Goal: Task Accomplishment & Management: Use online tool/utility

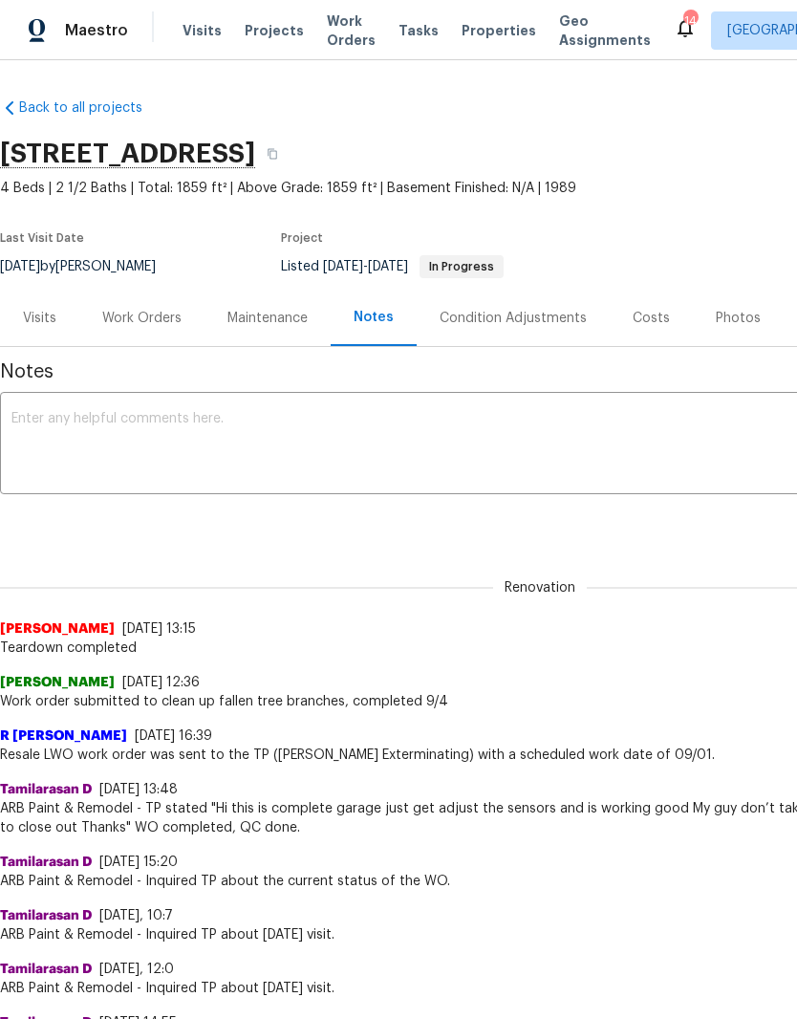
click at [493, 35] on span "Properties" at bounding box center [498, 30] width 75 height 19
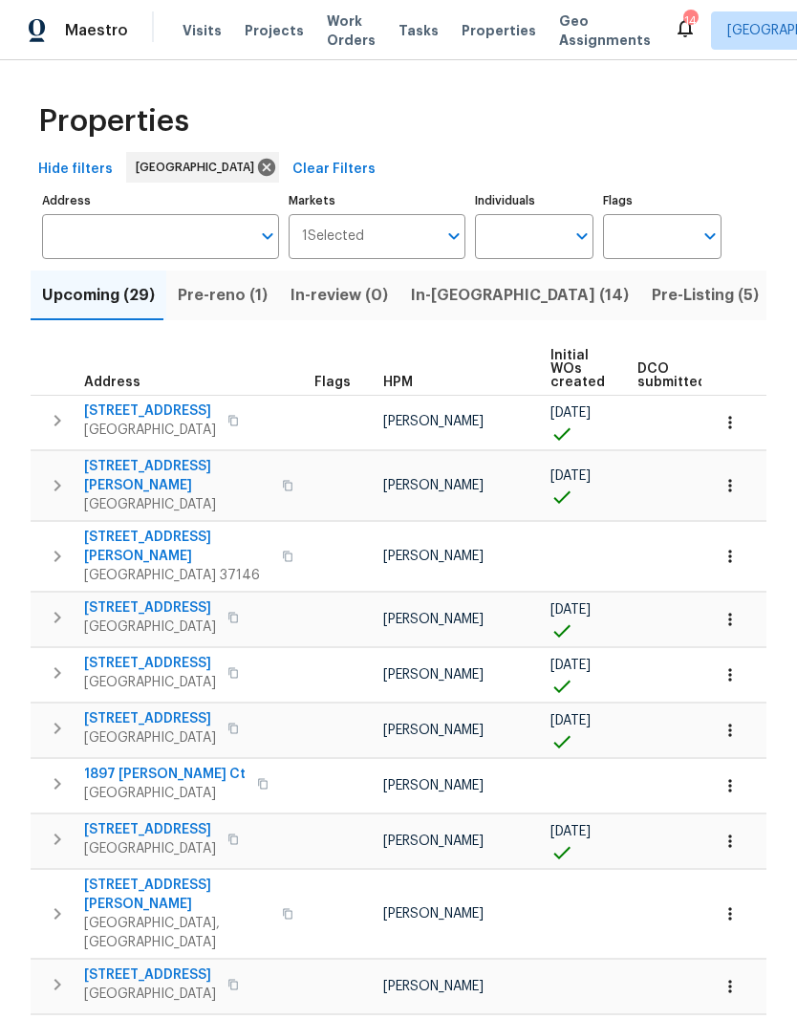
click at [545, 239] on input "Individuals" at bounding box center [520, 236] width 90 height 45
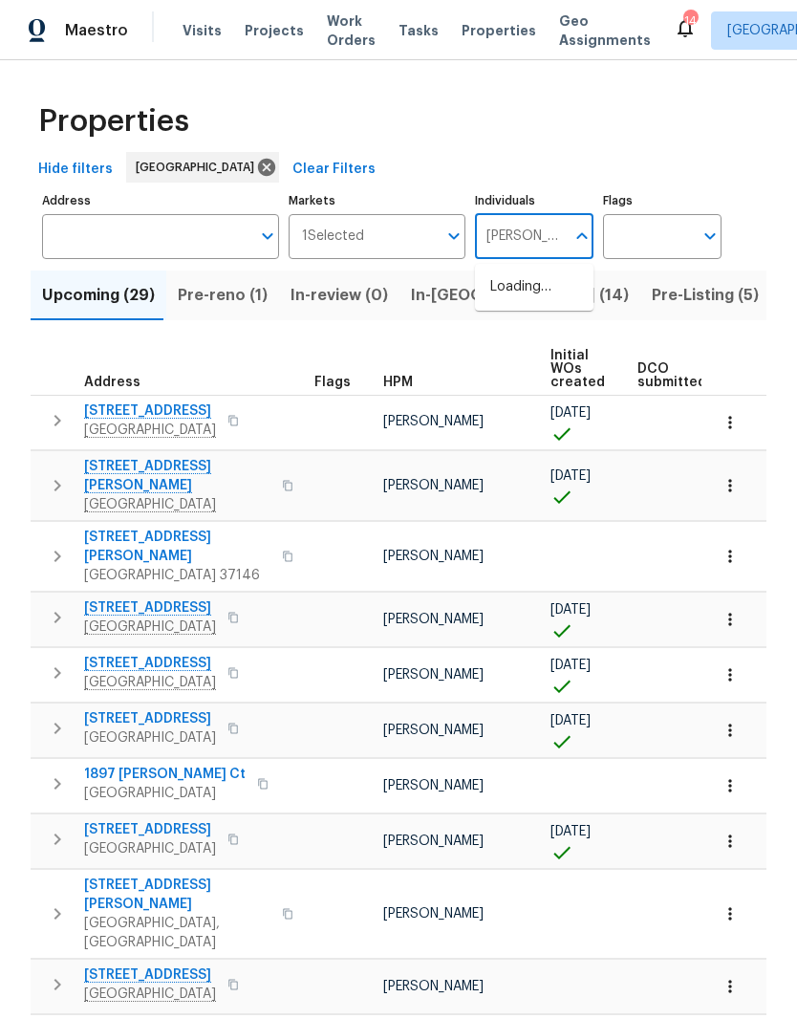
type input "[PERSON_NAME]"
click at [517, 304] on input "checkbox" at bounding box center [510, 297] width 40 height 40
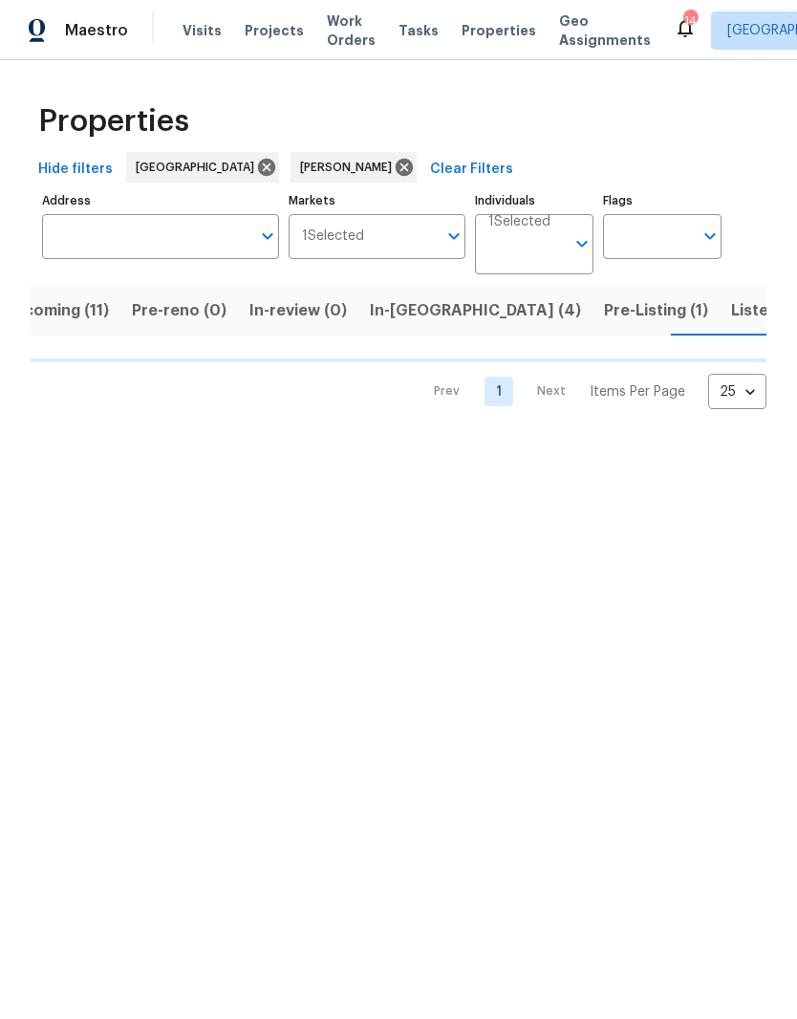
scroll to position [0, 41]
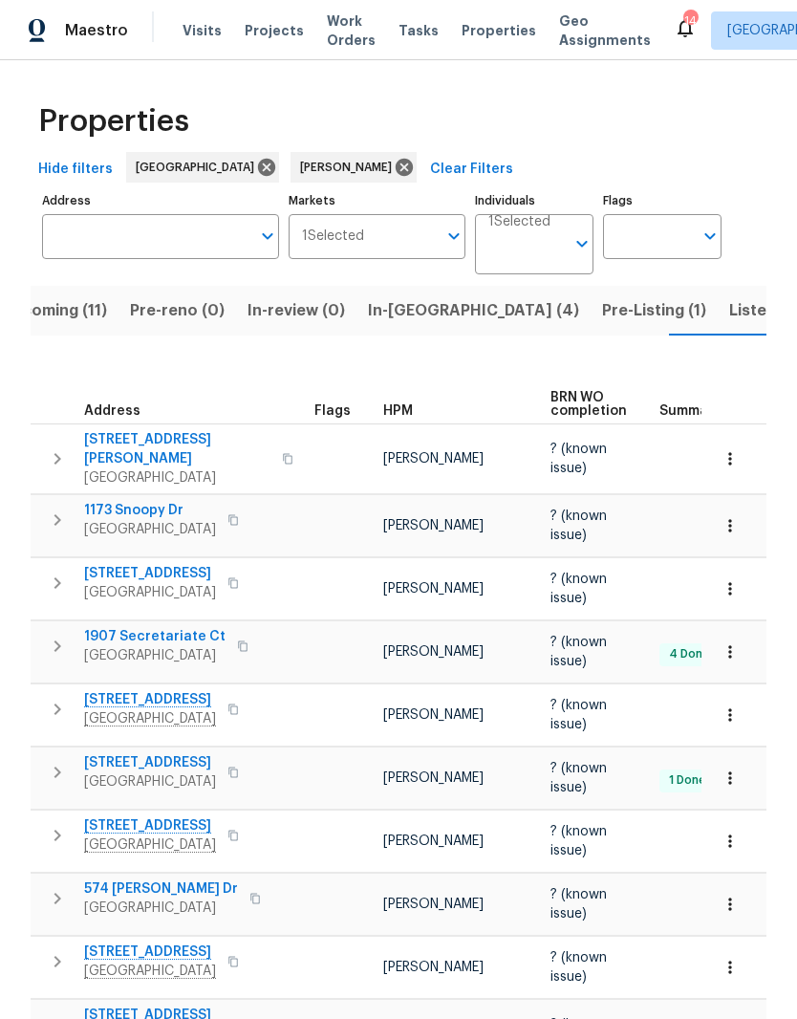
click at [723, 516] on icon "button" at bounding box center [729, 525] width 19 height 19
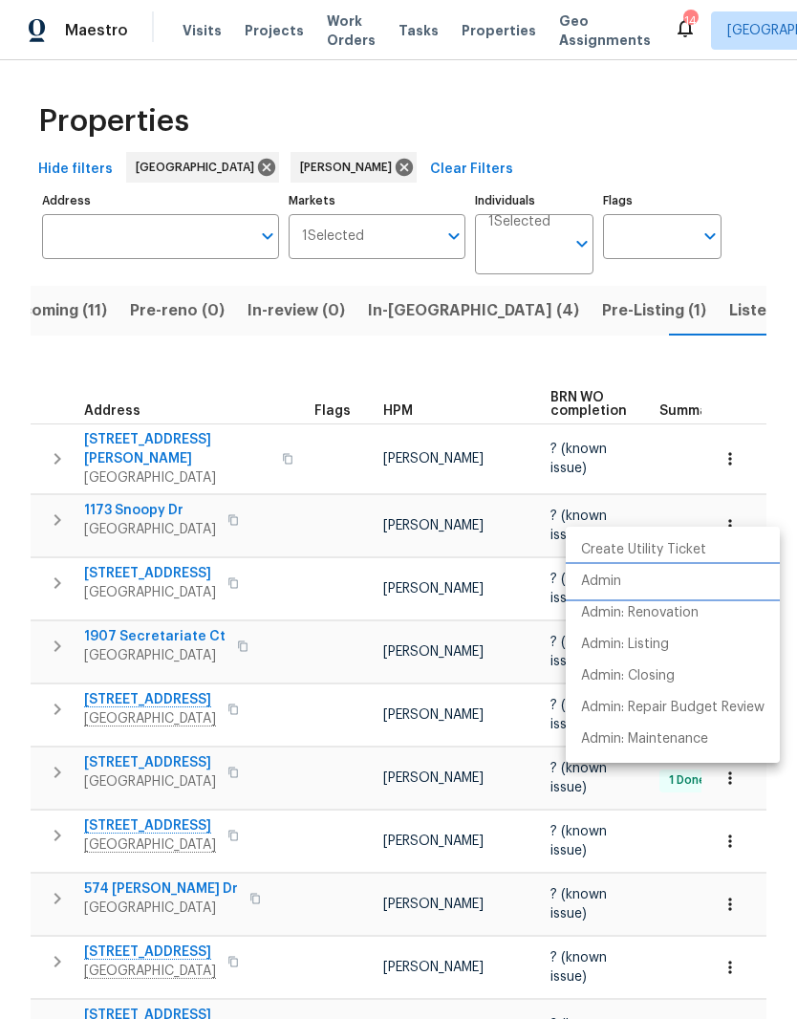
click at [612, 584] on p "Admin" at bounding box center [601, 581] width 40 height 20
click at [336, 500] on div at bounding box center [398, 509] width 797 height 1019
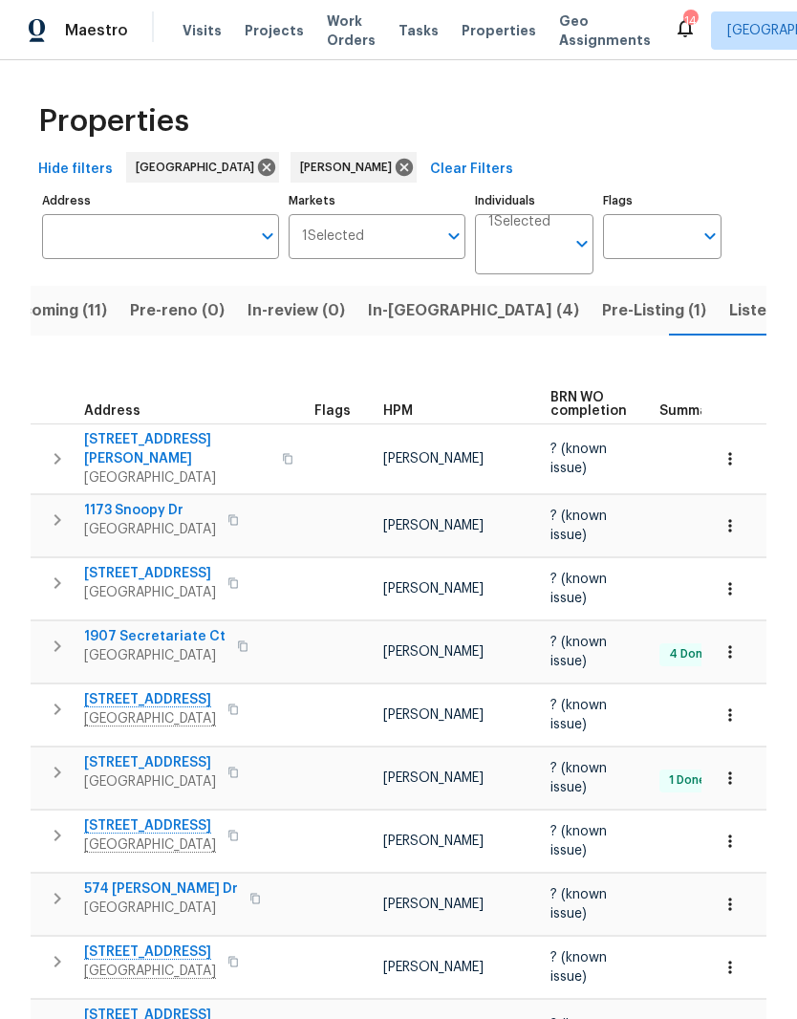
click at [155, 501] on span "1173 Snoopy Dr" at bounding box center [150, 510] width 132 height 19
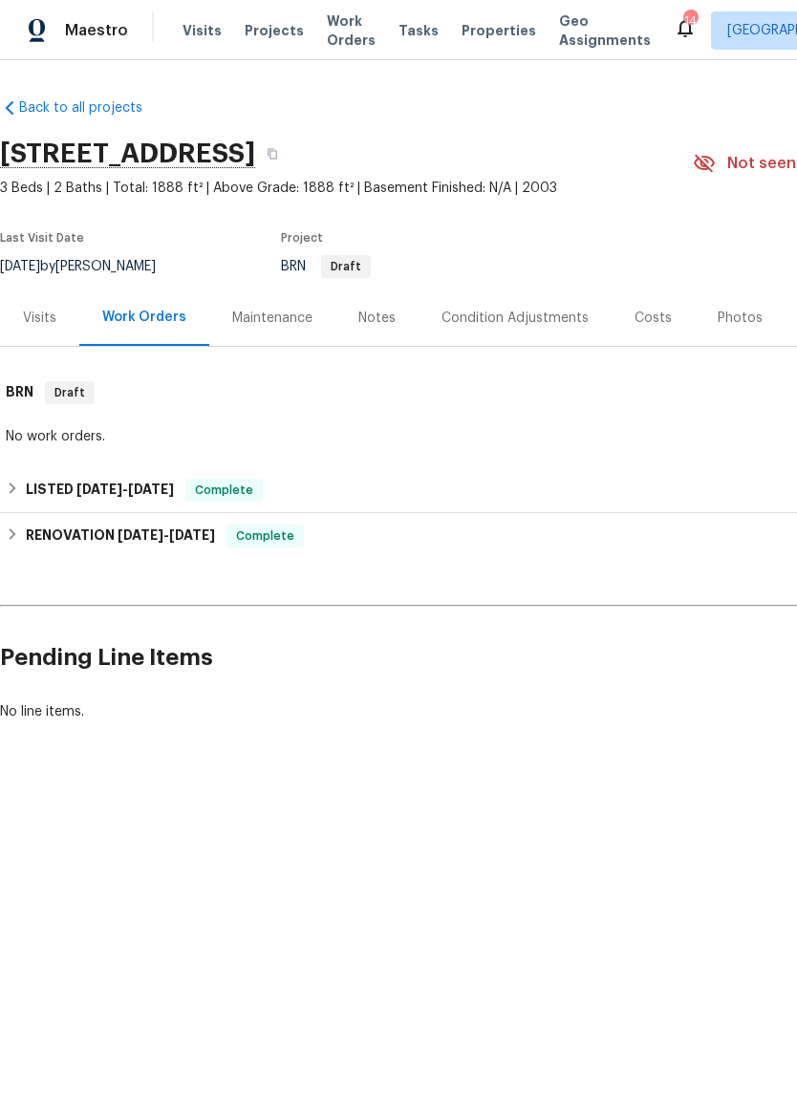
click at [46, 320] on div "Visits" at bounding box center [39, 318] width 33 height 19
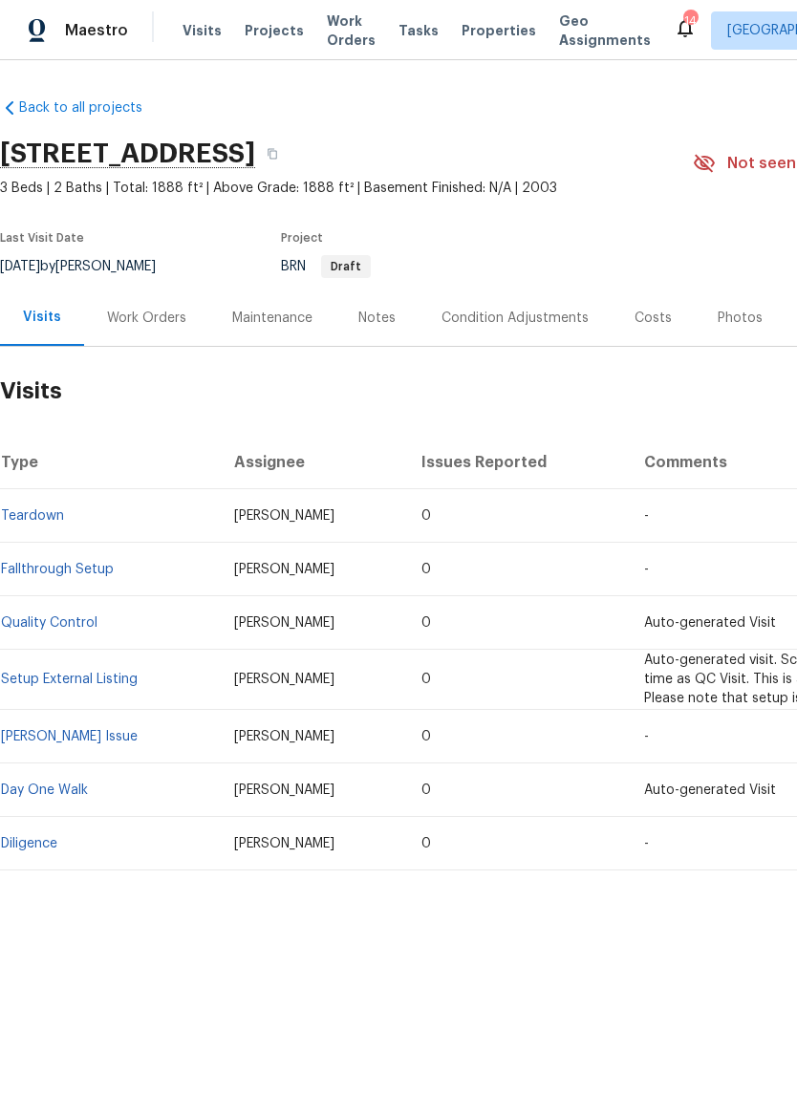
click at [88, 574] on link "Fallthrough Setup" at bounding box center [57, 569] width 113 height 13
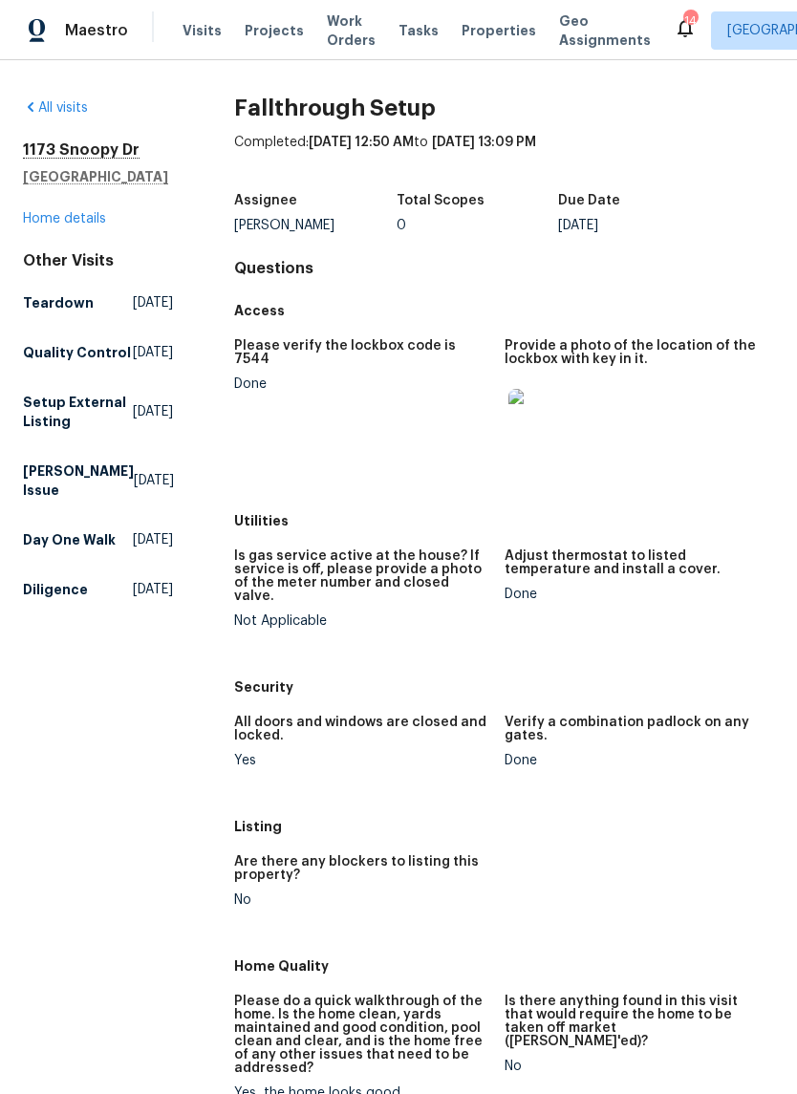
click at [85, 225] on link "Home details" at bounding box center [64, 218] width 83 height 13
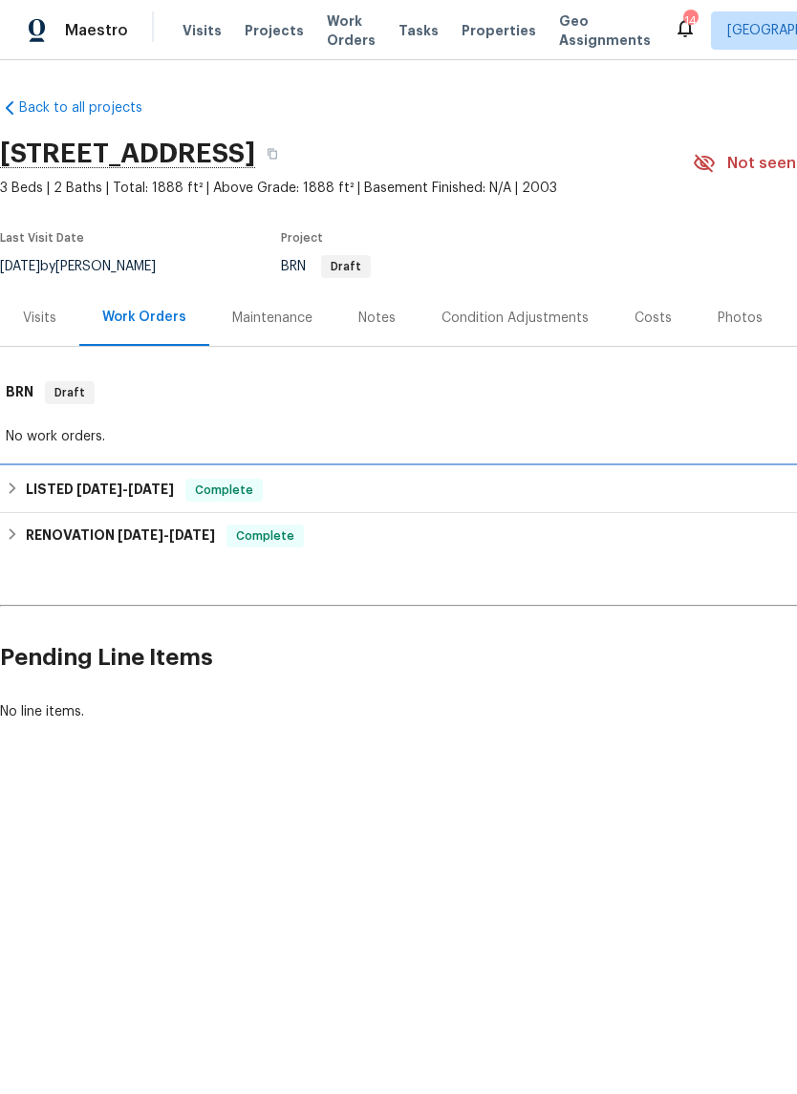
click at [73, 489] on h6 "LISTED 5/6/25 - 5/12/25" at bounding box center [100, 490] width 148 height 23
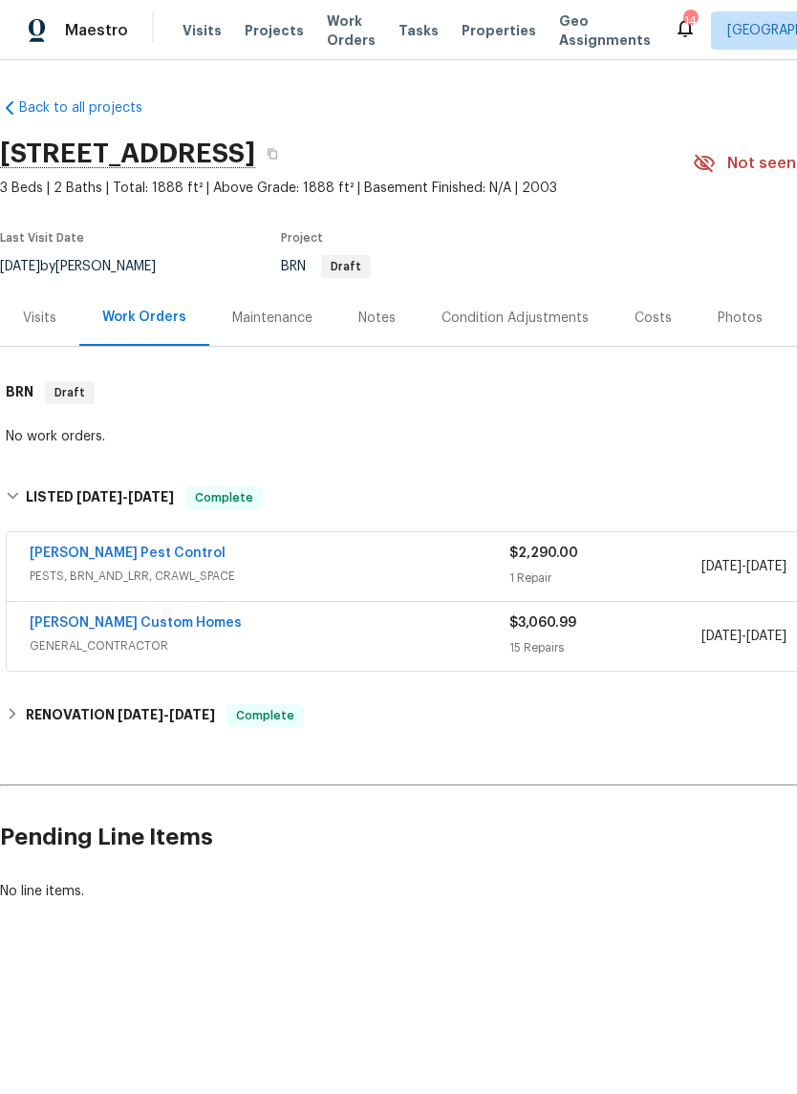
click at [150, 623] on link "Rappa Custom Homes" at bounding box center [136, 622] width 212 height 13
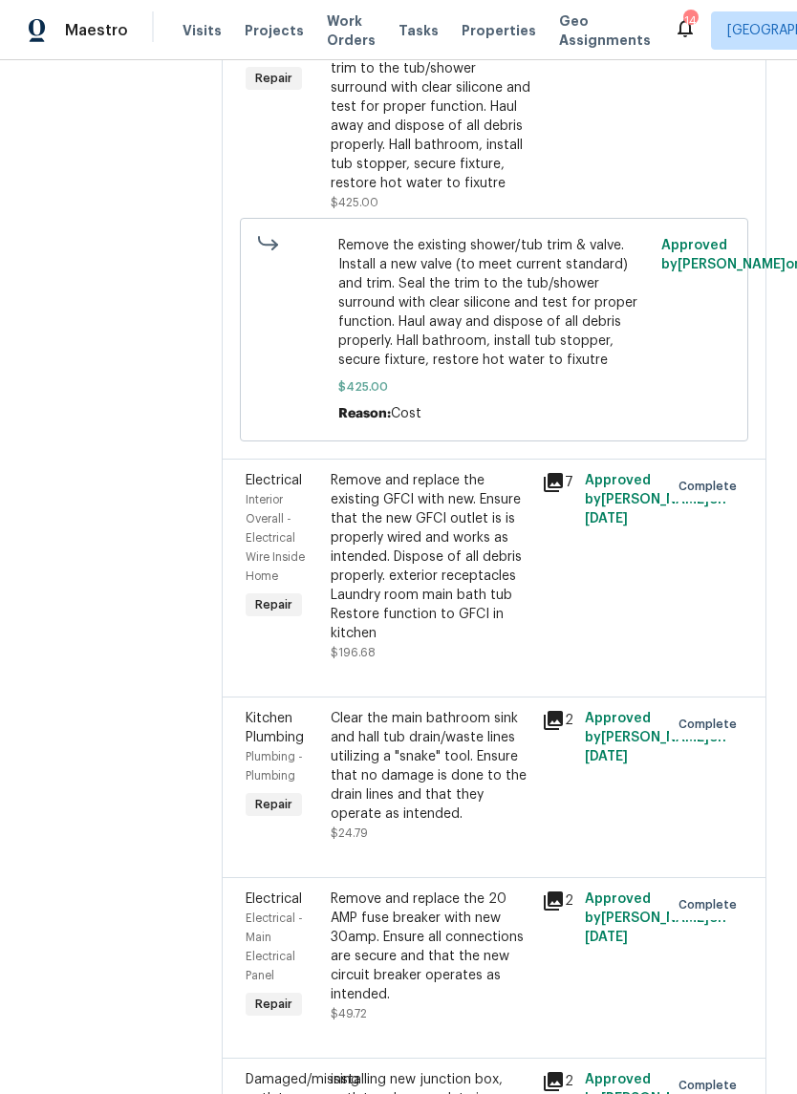
scroll to position [1858, 0]
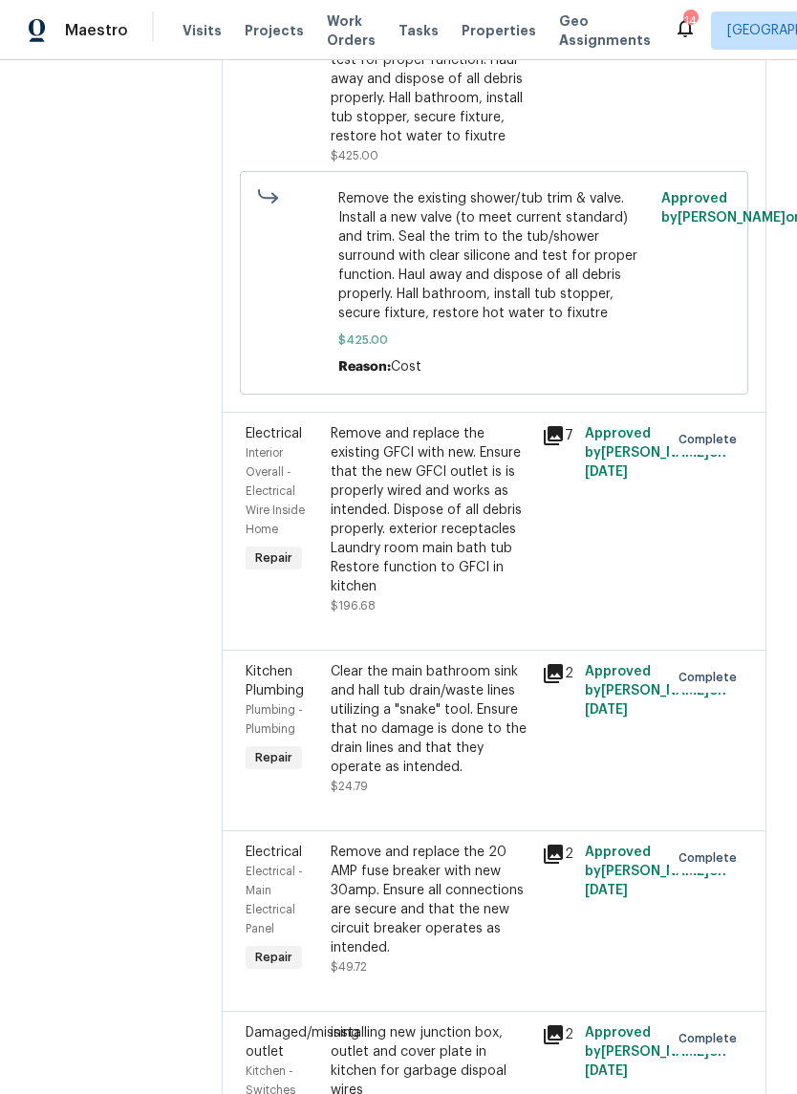
click at [487, 596] on div "Remove and replace the existing GFCI with new. Ensure that the new GFCI outlet …" at bounding box center [431, 510] width 201 height 172
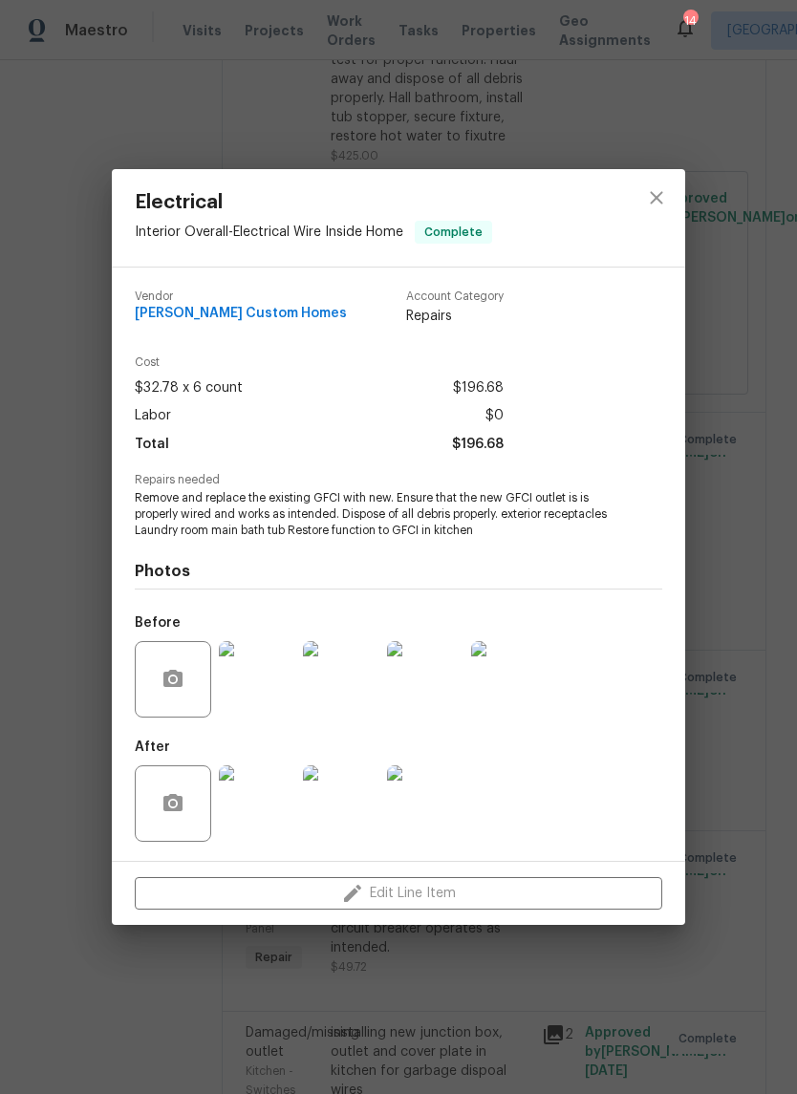
click at [280, 811] on img at bounding box center [257, 803] width 76 height 76
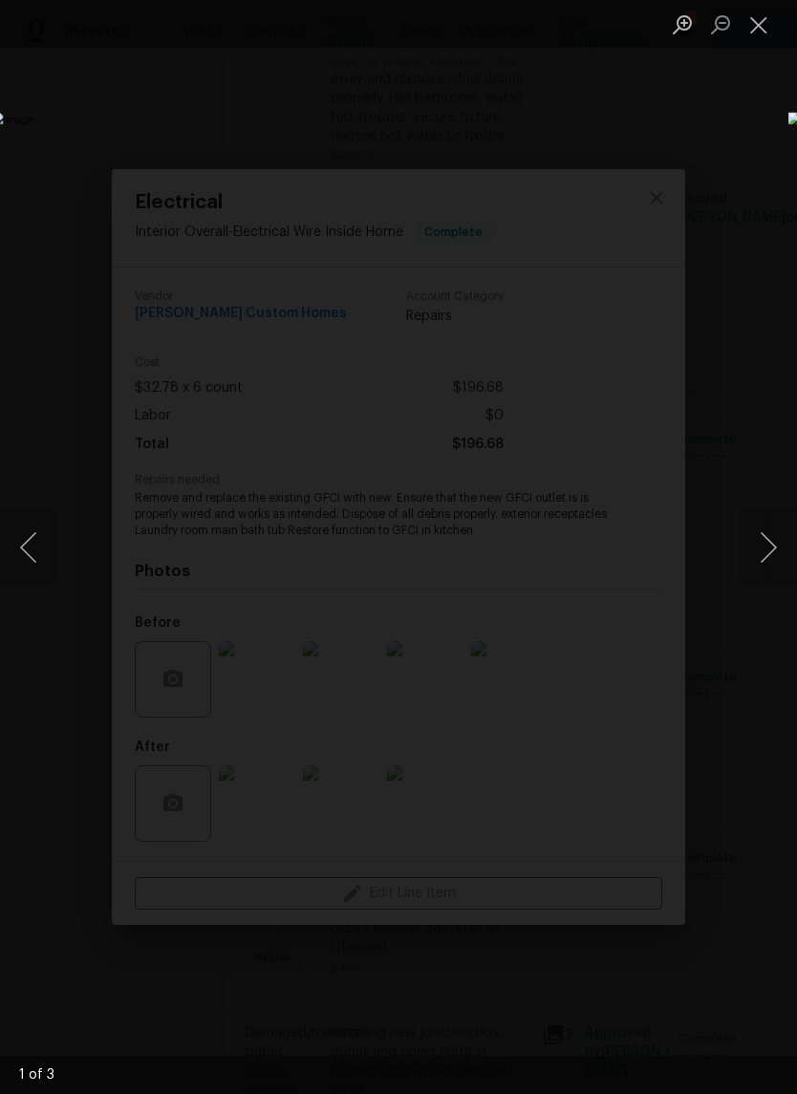
click at [771, 556] on button "Next image" at bounding box center [768, 547] width 57 height 76
click at [772, 554] on button "Next image" at bounding box center [768, 547] width 57 height 76
click at [777, 559] on button "Next image" at bounding box center [768, 547] width 57 height 76
click at [764, 38] on button "Close lightbox" at bounding box center [759, 24] width 38 height 33
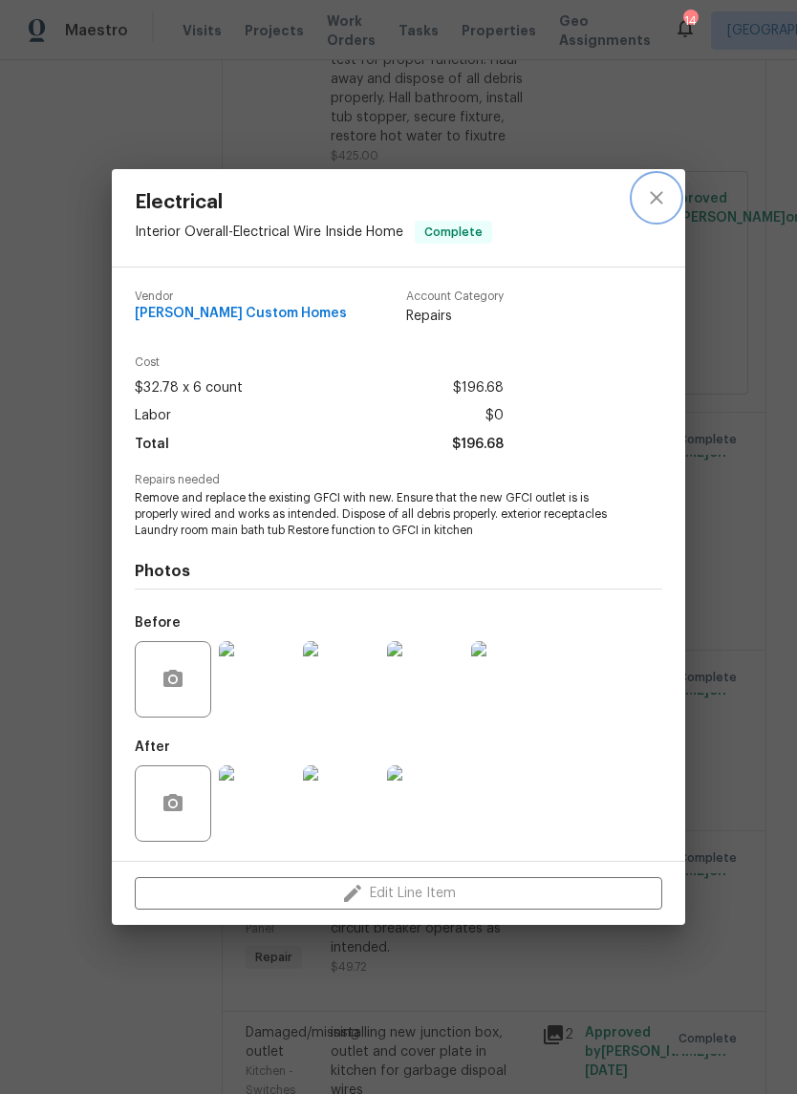
click at [659, 200] on icon "close" at bounding box center [656, 197] width 12 height 12
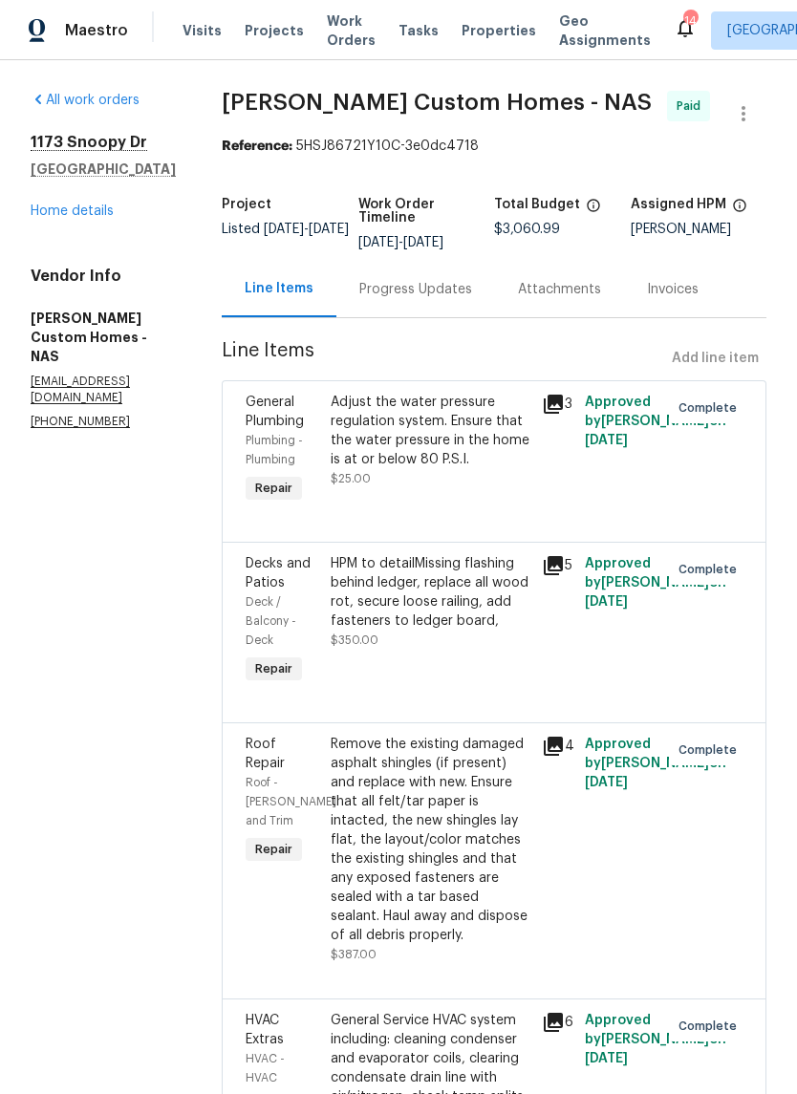
scroll to position [0, 0]
click at [96, 215] on link "Home details" at bounding box center [72, 210] width 83 height 13
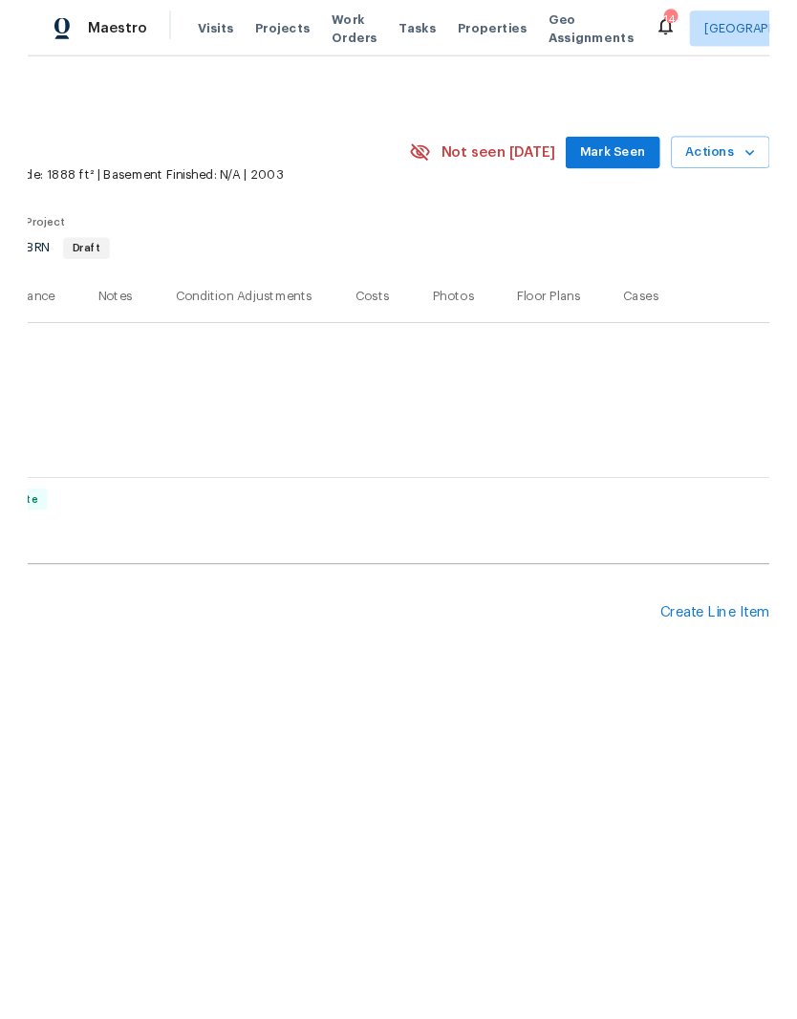
scroll to position [0, 283]
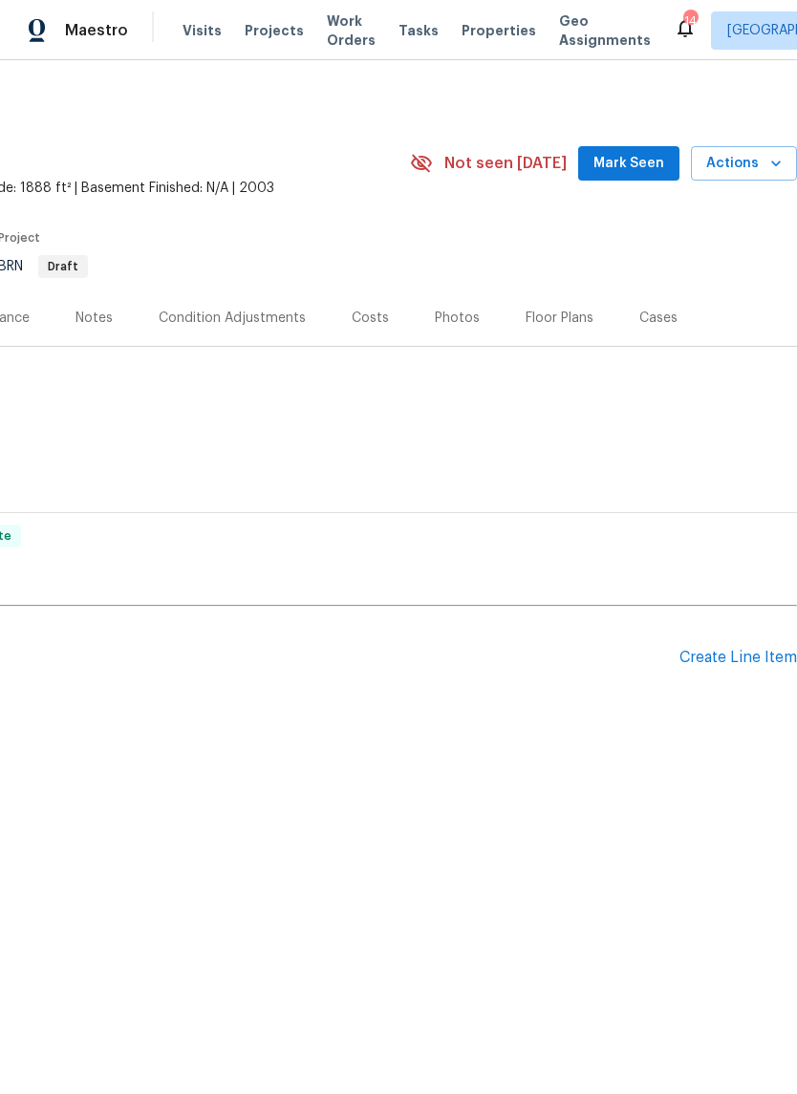
click at [735, 664] on div "Create Line Item" at bounding box center [738, 658] width 118 height 18
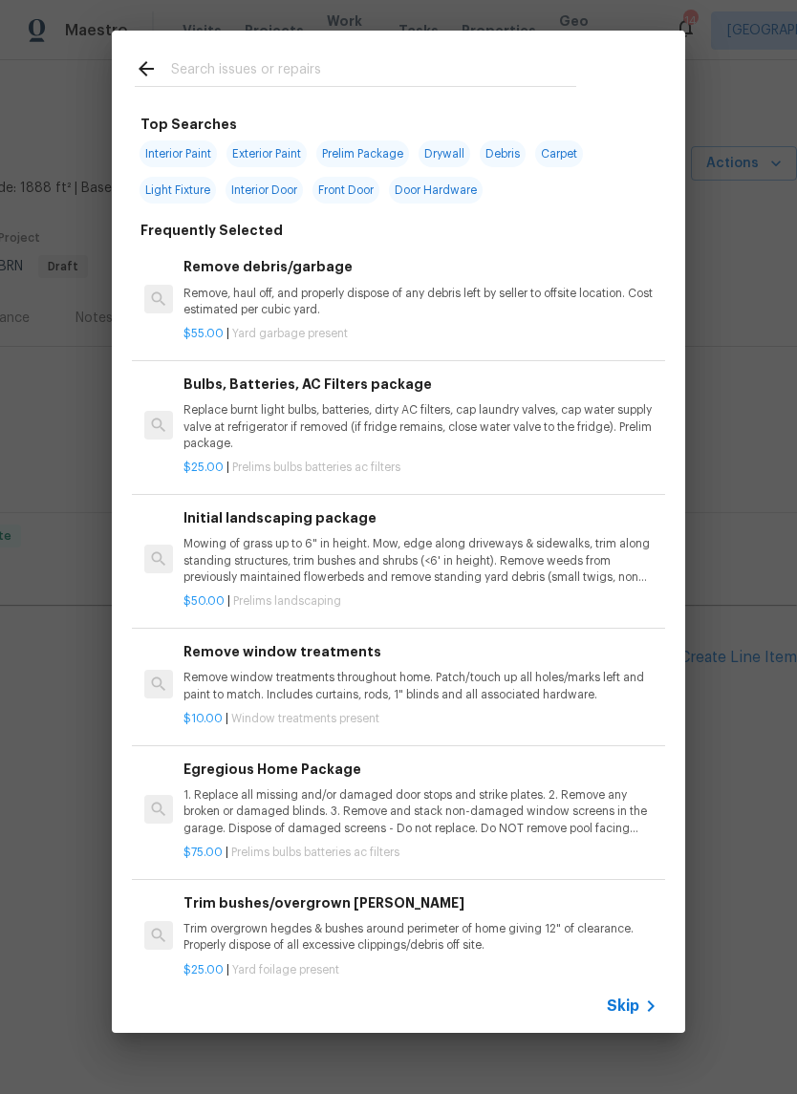
click at [307, 71] on input "text" at bounding box center [373, 71] width 405 height 29
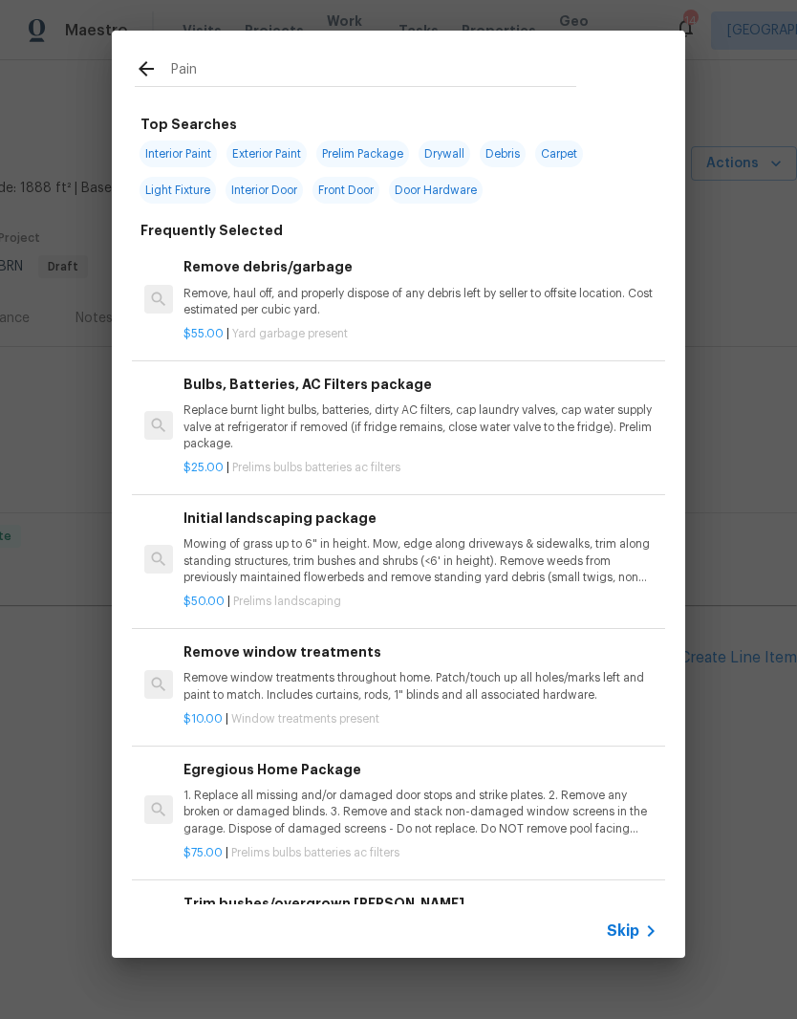
type input "Paint"
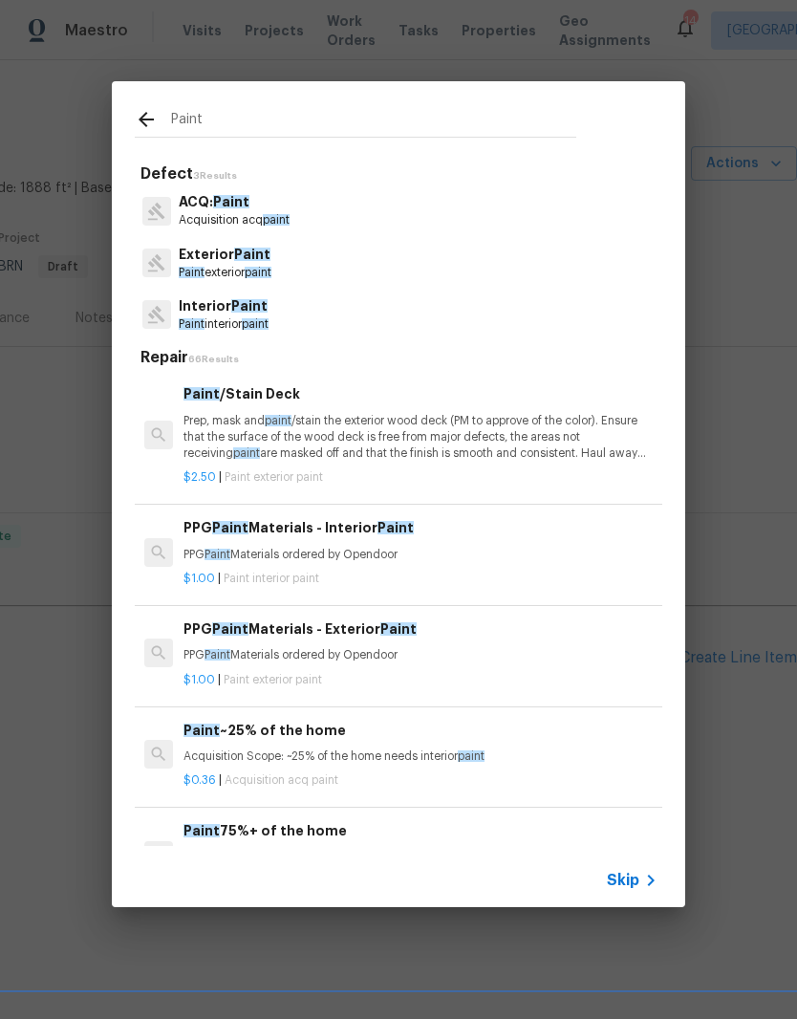
click at [248, 262] on p "Exterior Paint" at bounding box center [225, 255] width 93 height 20
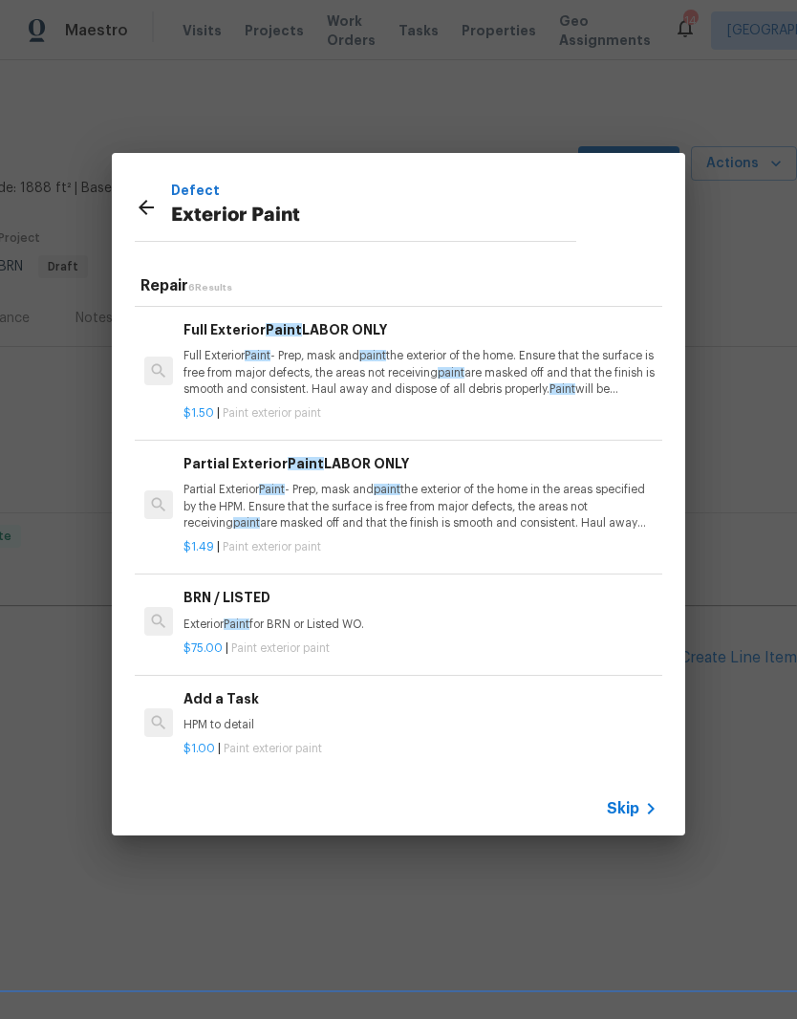
scroll to position [225, 0]
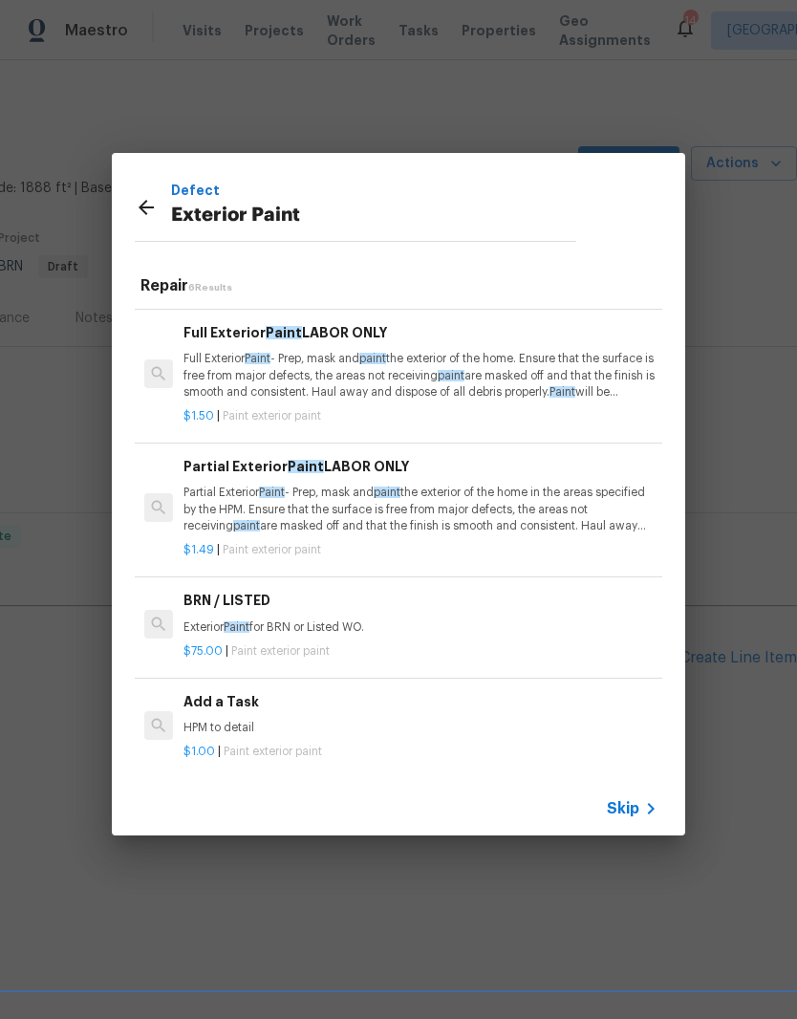
click at [241, 709] on div "Add a Task HPM to detail" at bounding box center [420, 714] width 474 height 46
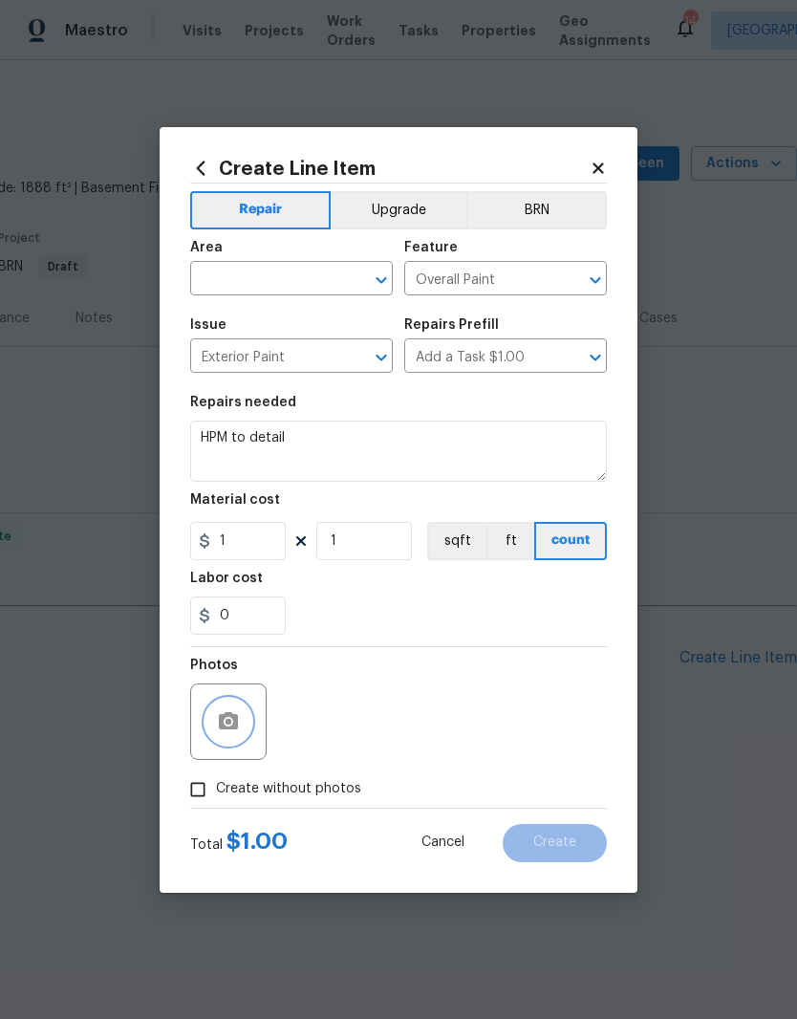
click at [248, 717] on button "button" at bounding box center [228, 721] width 46 height 46
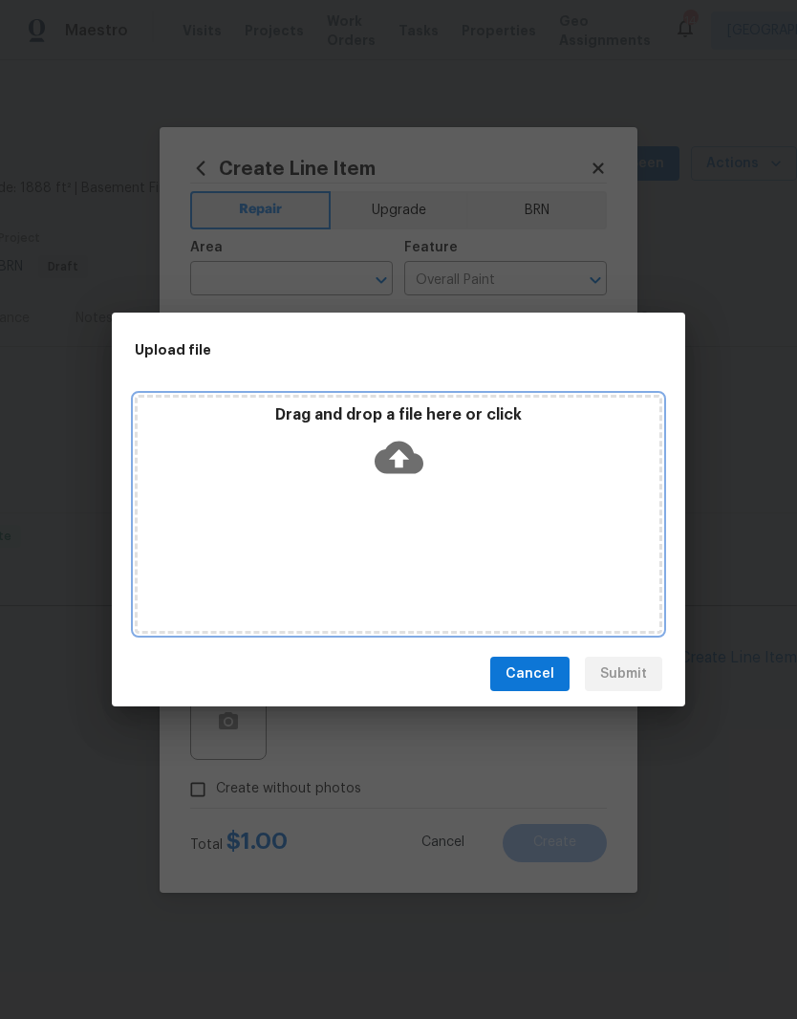
click at [481, 482] on div "Drag and drop a file here or click" at bounding box center [399, 446] width 522 height 82
